Goal: Task Accomplishment & Management: Manage account settings

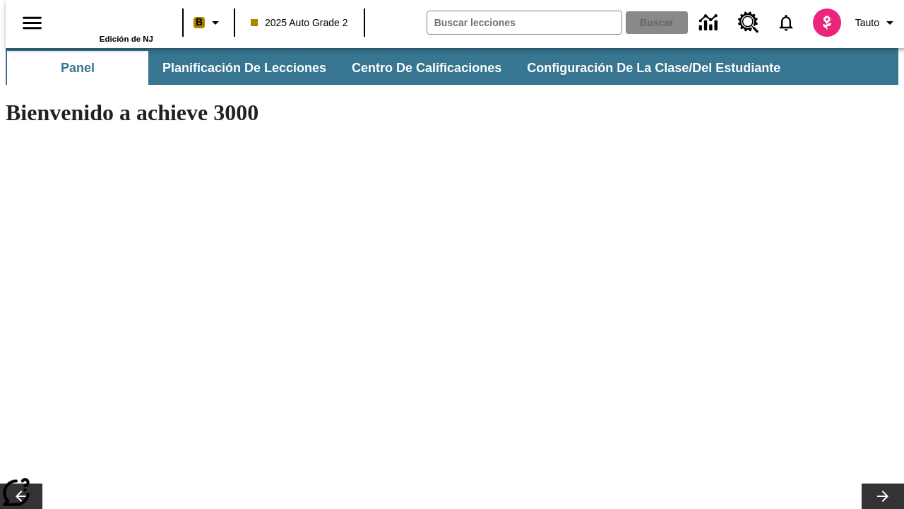
type input "-1"
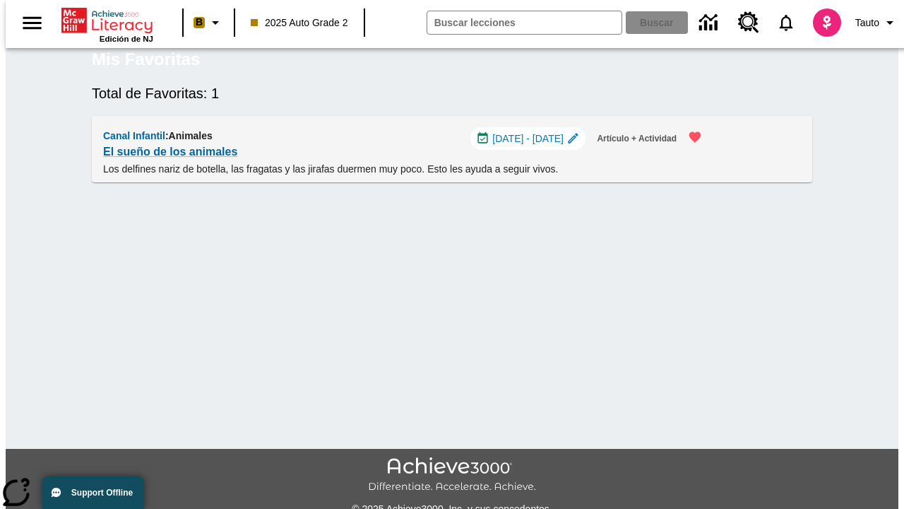
click at [536, 146] on span "[DATE] - [DATE]" at bounding box center [527, 138] width 71 height 15
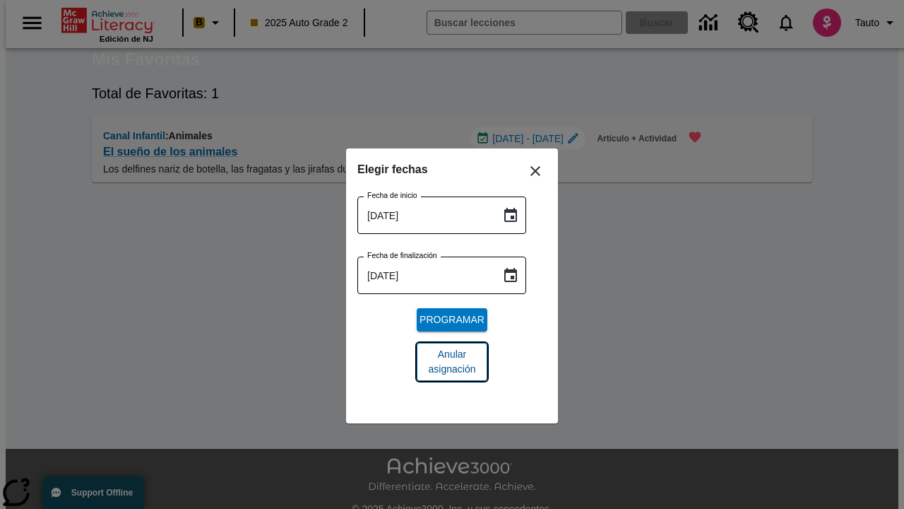
click at [452, 362] on span "Anular asignación" at bounding box center [452, 362] width 48 height 30
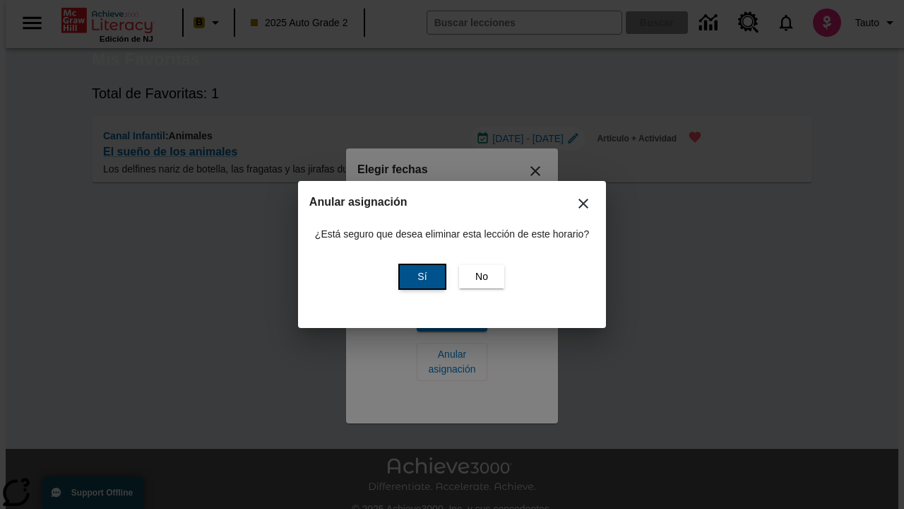
click at [420, 276] on span "Sí" at bounding box center [422, 276] width 9 height 15
